Goal: Transaction & Acquisition: Purchase product/service

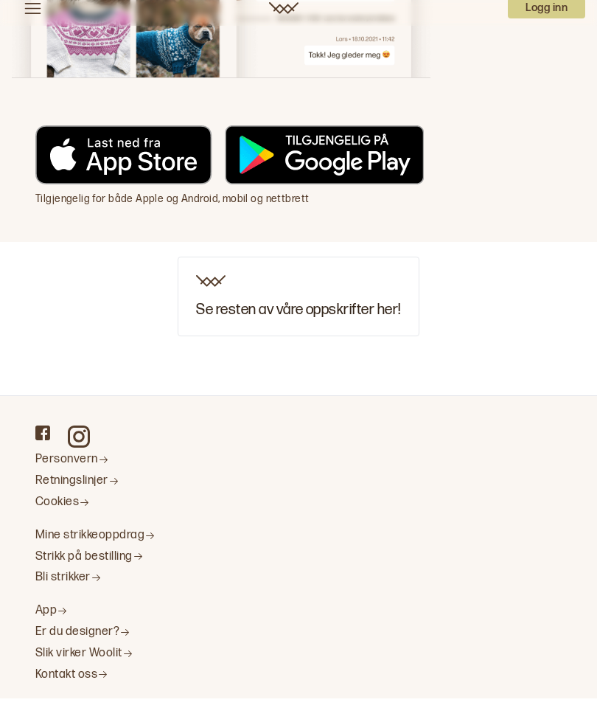
scroll to position [11865, 0]
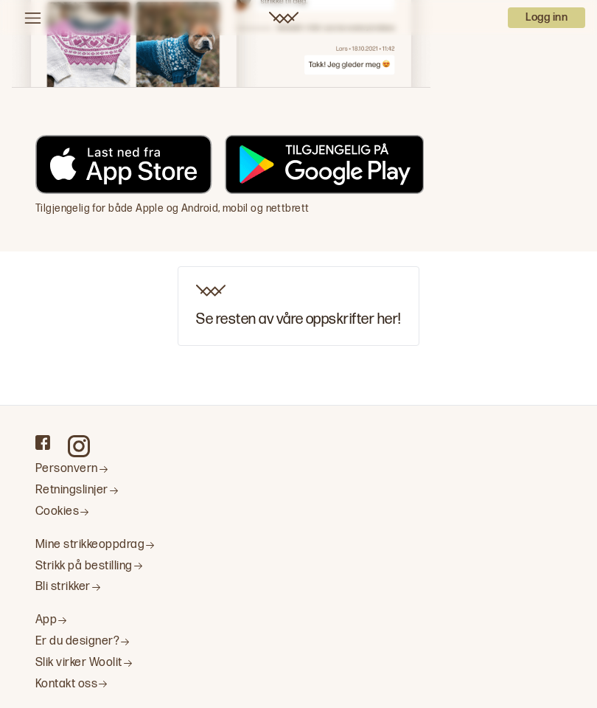
click at [270, 322] on h3 "Se resten av våre oppskrifter her!" at bounding box center [298, 319] width 204 height 16
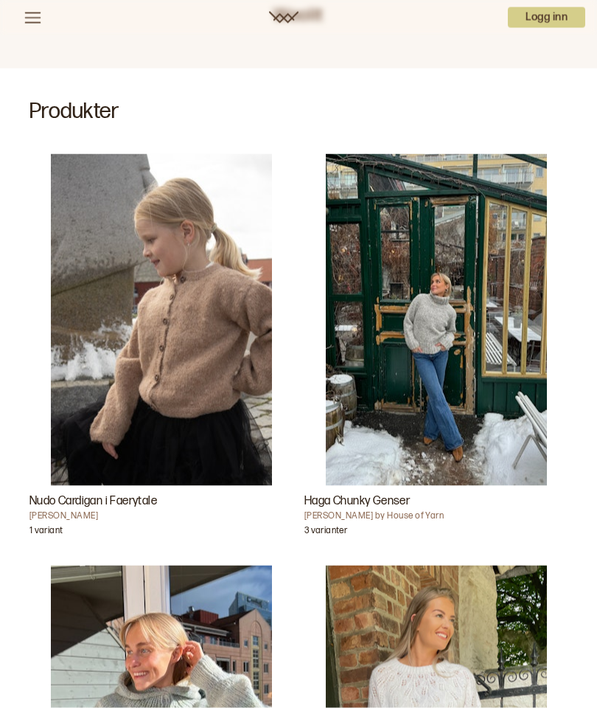
scroll to position [344, 0]
click at [446, 363] on img "Haga Chunky Genser" at bounding box center [436, 319] width 221 height 332
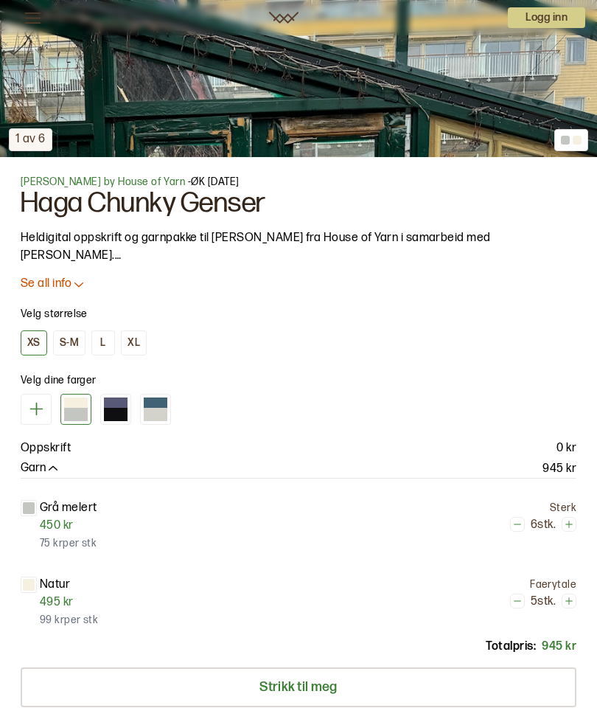
scroll to position [738, 0]
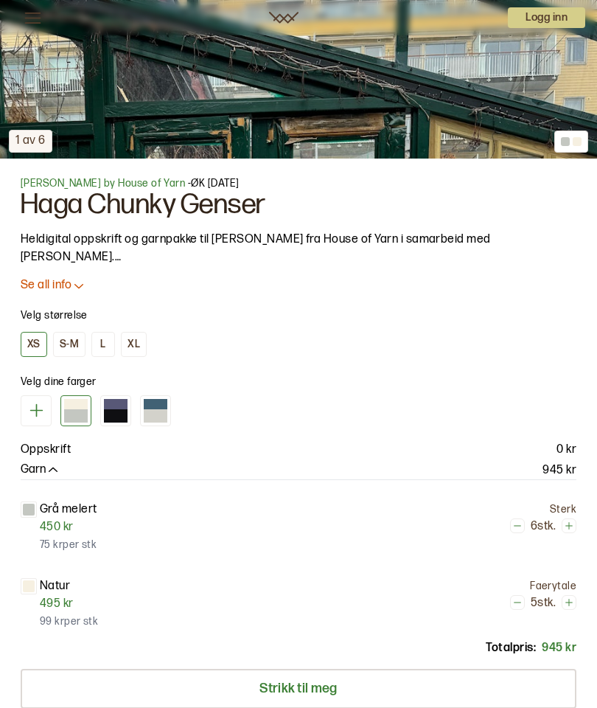
click at [73, 334] on button "S-M" at bounding box center [69, 344] width 32 height 25
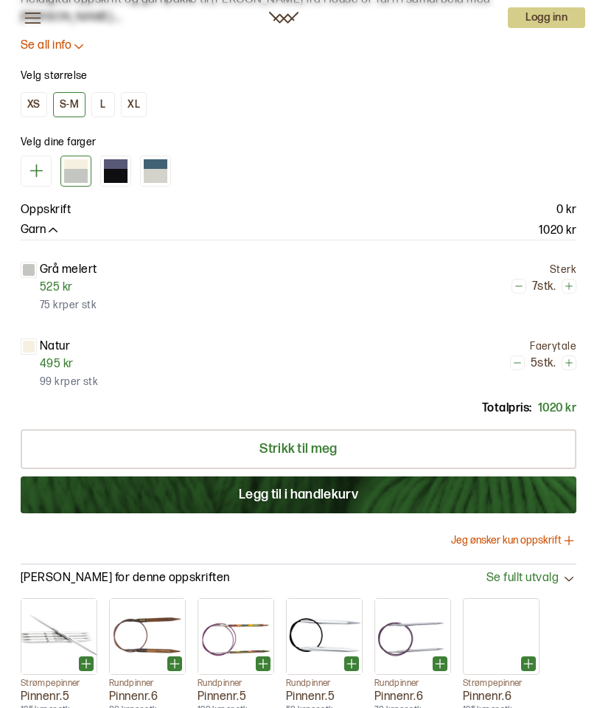
scroll to position [976, 0]
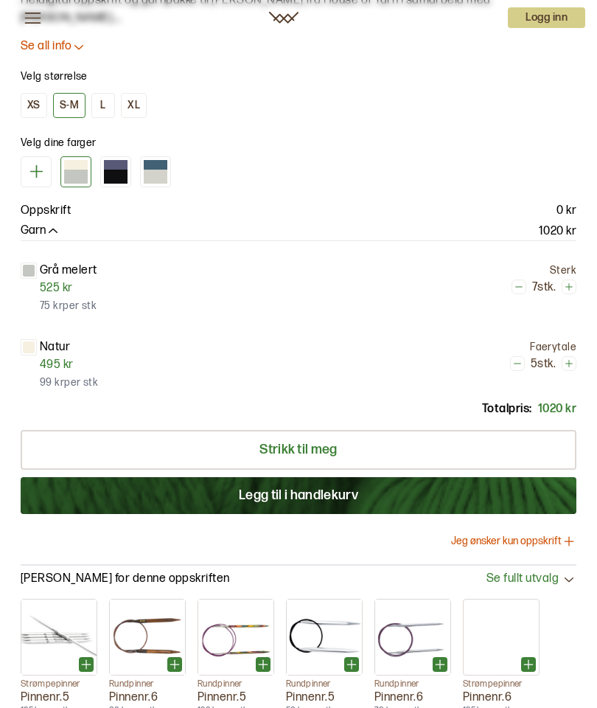
click at [40, 99] on div "XS" at bounding box center [33, 105] width 13 height 13
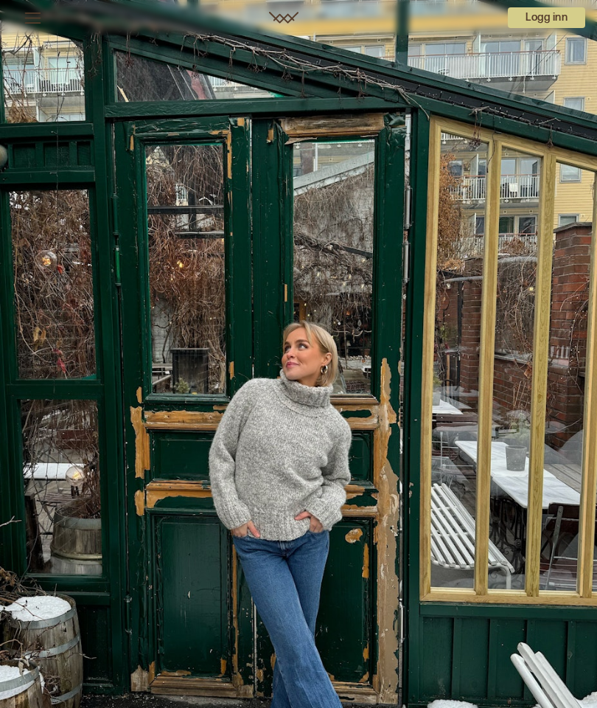
scroll to position [4, 0]
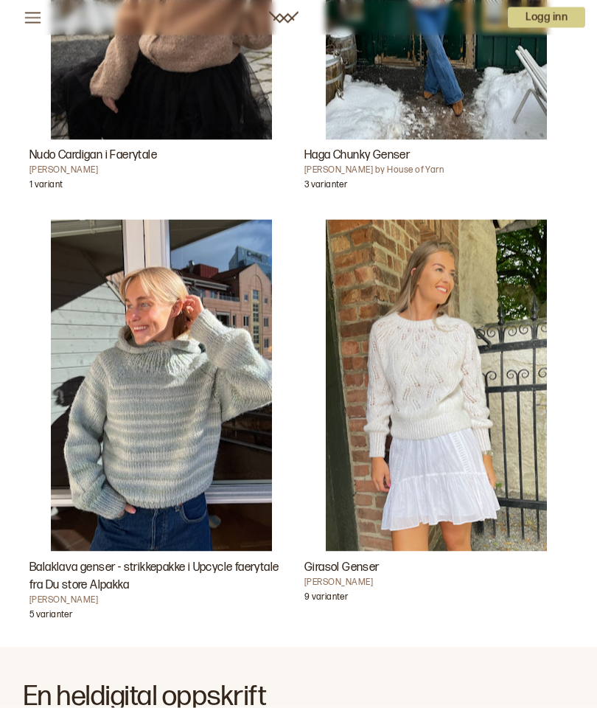
scroll to position [690, 0]
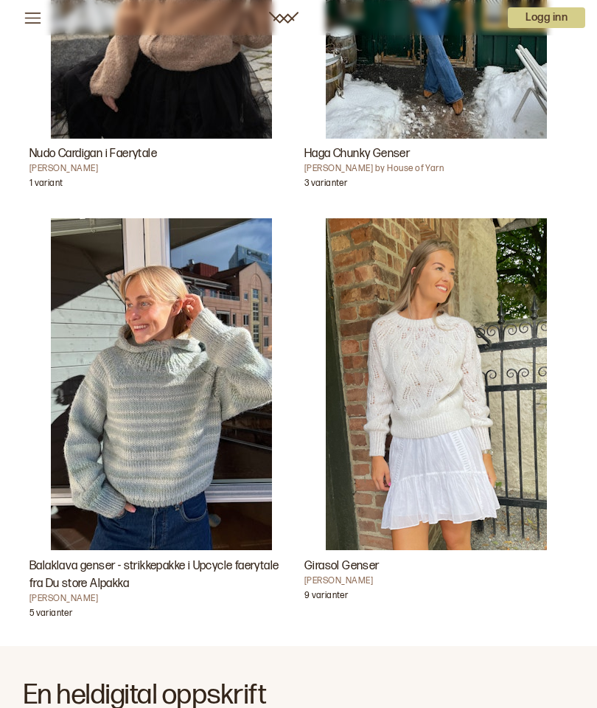
click at [164, 417] on img "Balaklava genser - strikkepakke i Upcycle faerytale fra Du store Alpakka" at bounding box center [161, 384] width 221 height 332
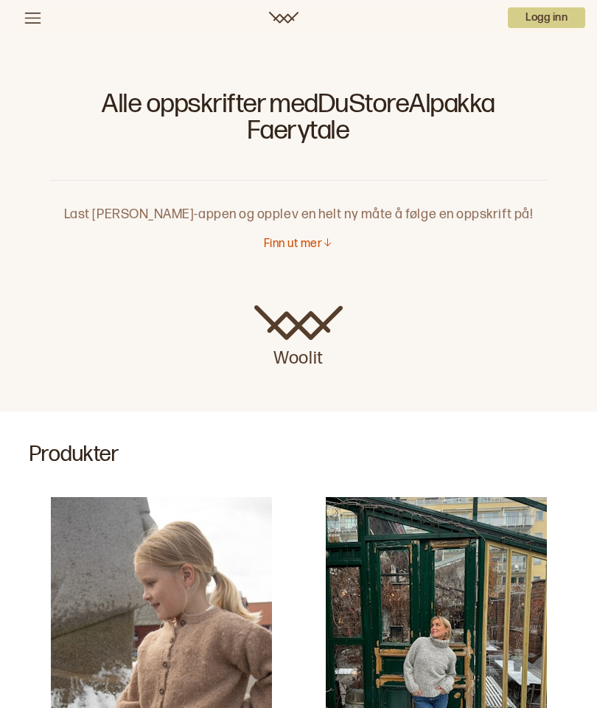
click at [542, 15] on p "Logg inn" at bounding box center [546, 17] width 77 height 21
